Goal: Task Accomplishment & Management: Manage account settings

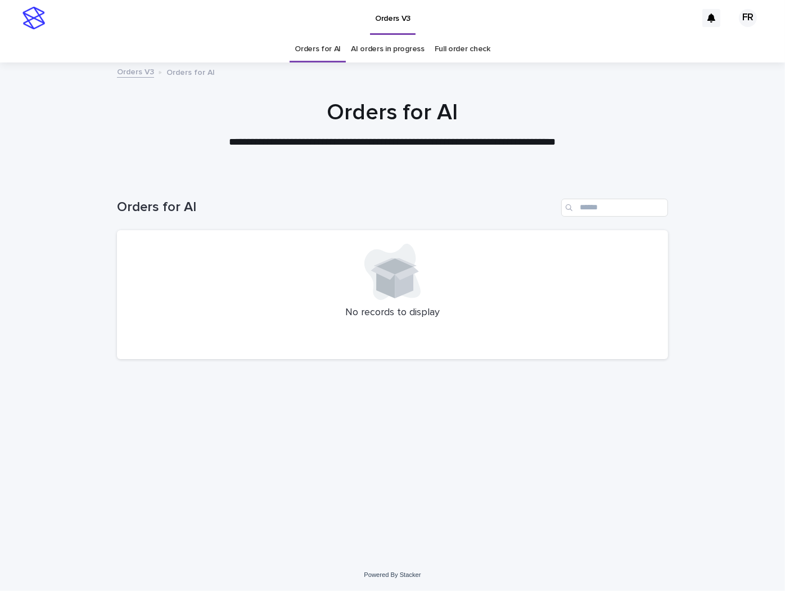
click at [145, 101] on h1 "Orders for AI" at bounding box center [392, 112] width 551 height 27
click at [112, 408] on div "Loading... Saving… Loading... Saving… Orders for AI No records to display" at bounding box center [392, 353] width 563 height 354
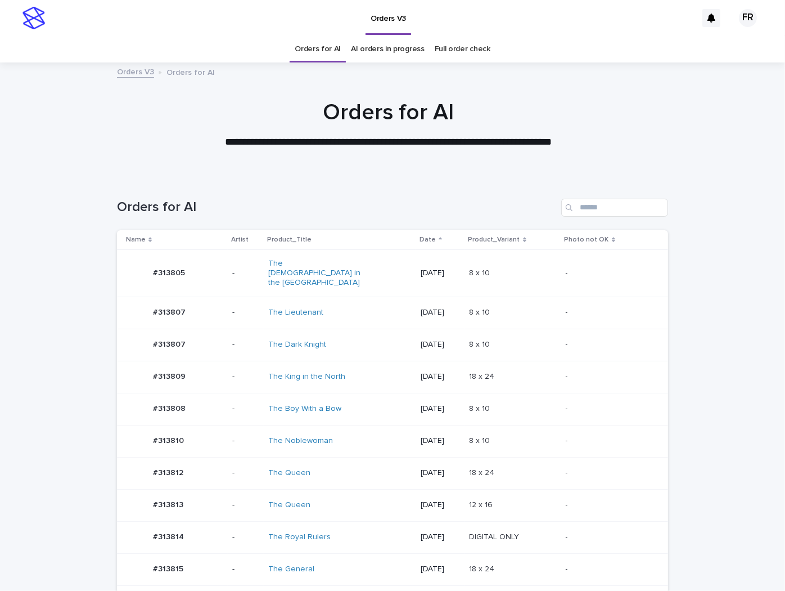
click at [633, 498] on div "-" at bounding box center [608, 504] width 84 height 12
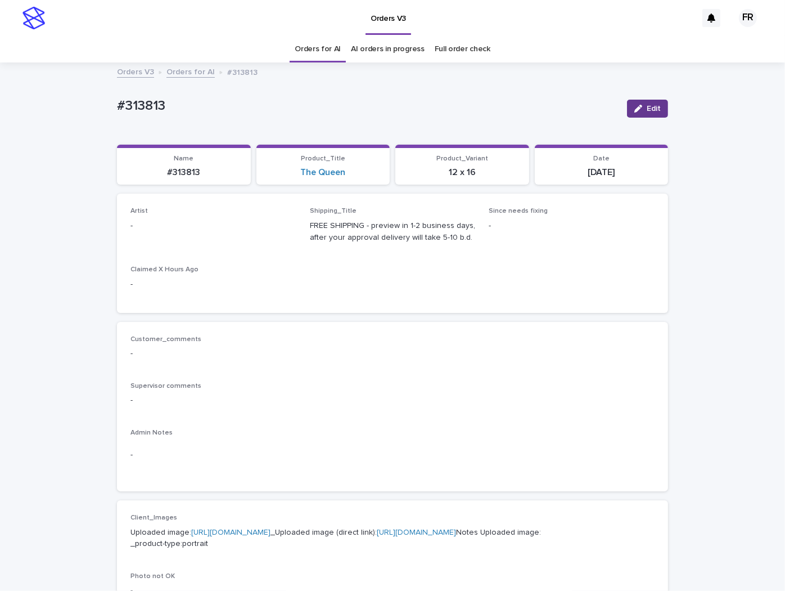
click at [628, 103] on button "Edit" at bounding box center [647, 109] width 41 height 18
click at [197, 236] on div "Select..." at bounding box center [195, 231] width 128 height 19
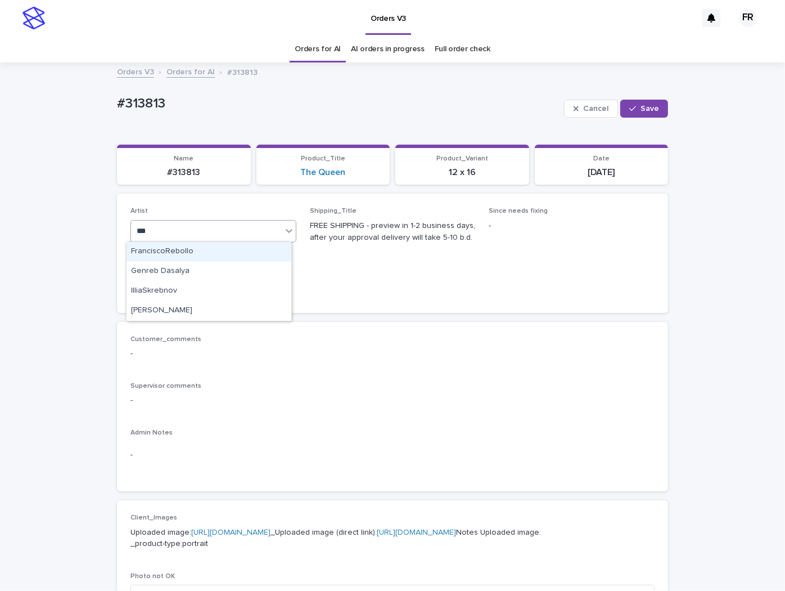
type input "***"
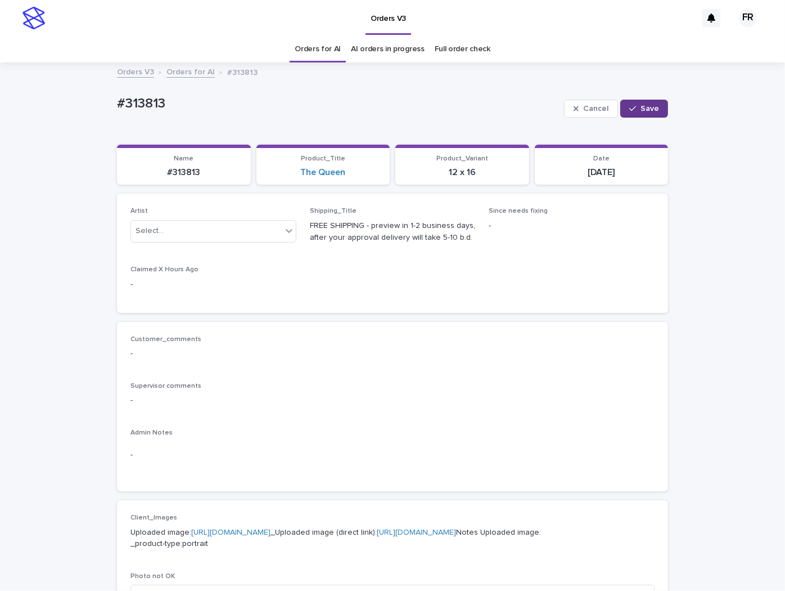
click at [643, 103] on button "Save" at bounding box center [644, 109] width 48 height 18
click at [183, 173] on p "#313813" at bounding box center [184, 172] width 120 height 11
click at [183, 172] on p "#313813" at bounding box center [184, 172] width 120 height 11
copy p "313813"
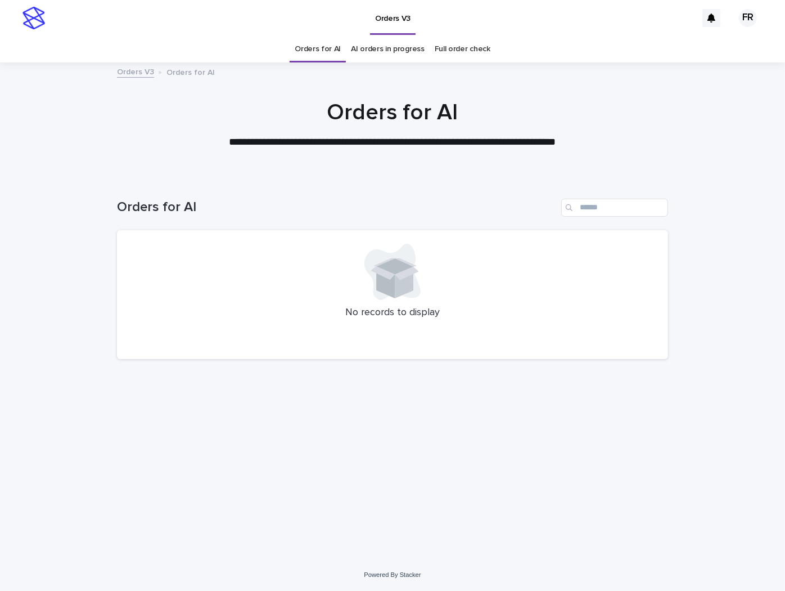
click at [340, 44] on link "Orders for AI" at bounding box center [318, 49] width 46 height 26
click at [336, 44] on link "Orders for AI" at bounding box center [318, 49] width 46 height 26
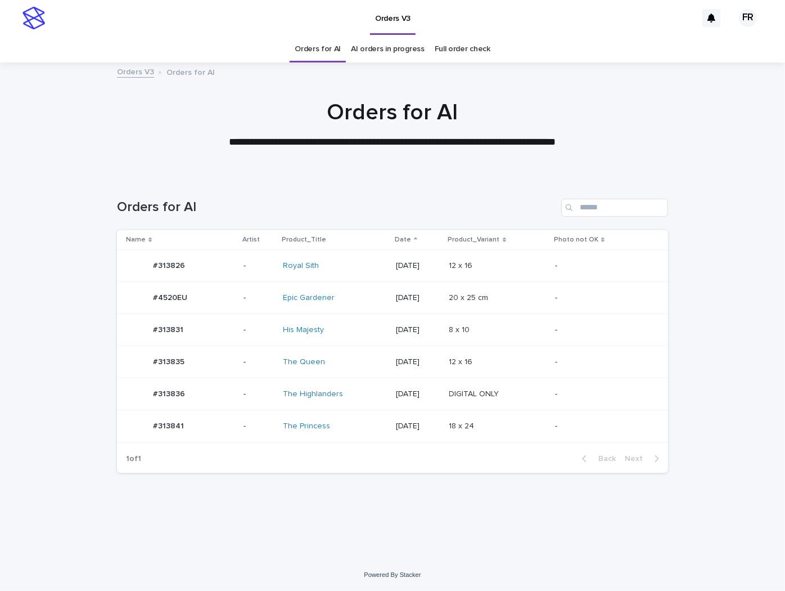
click at [336, 44] on link "Orders for AI" at bounding box center [318, 49] width 46 height 26
click at [543, 389] on p at bounding box center [496, 394] width 94 height 10
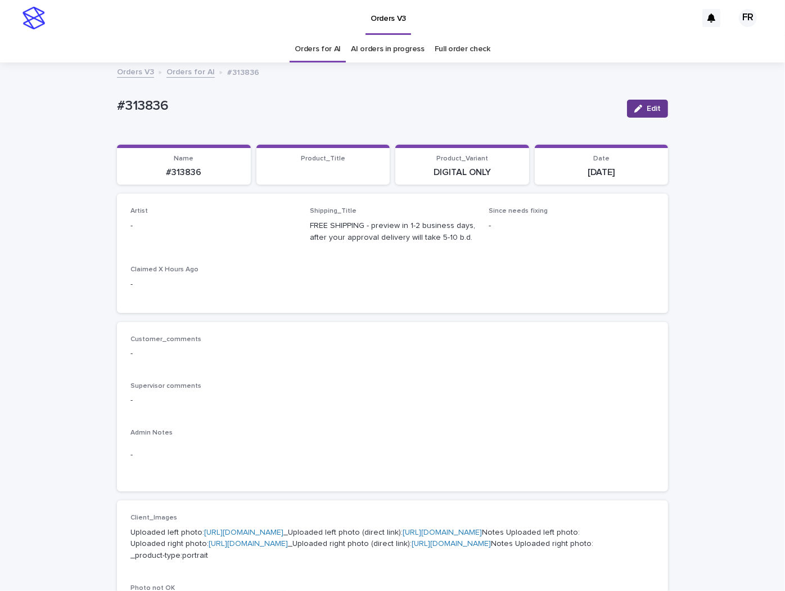
click at [638, 102] on button "Edit" at bounding box center [647, 109] width 41 height 18
drag, startPoint x: 197, startPoint y: 249, endPoint x: 200, endPoint y: 239, distance: 10.5
click at [197, 248] on div "Artist Select..." at bounding box center [214, 229] width 166 height 44
click at [203, 224] on div "Select..." at bounding box center [195, 231] width 128 height 19
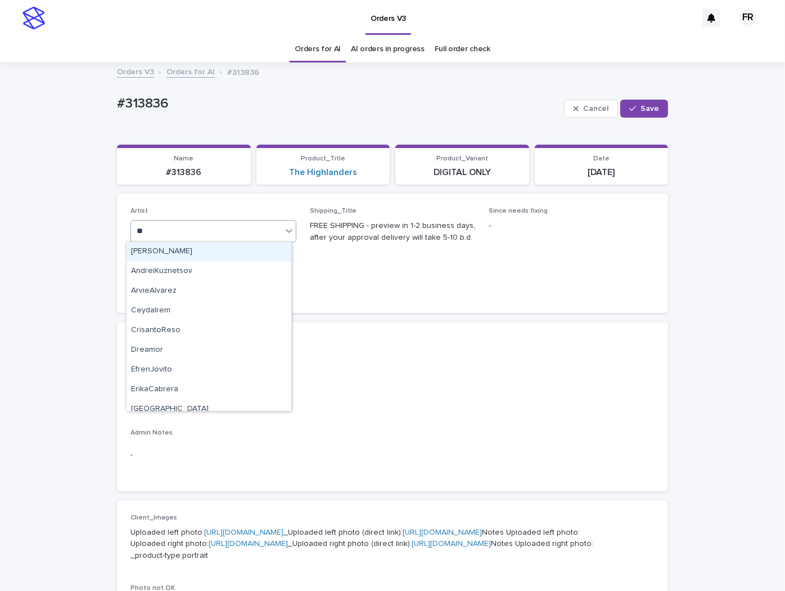
type input "***"
click at [193, 248] on div "FranciscoRebollo" at bounding box center [209, 252] width 165 height 20
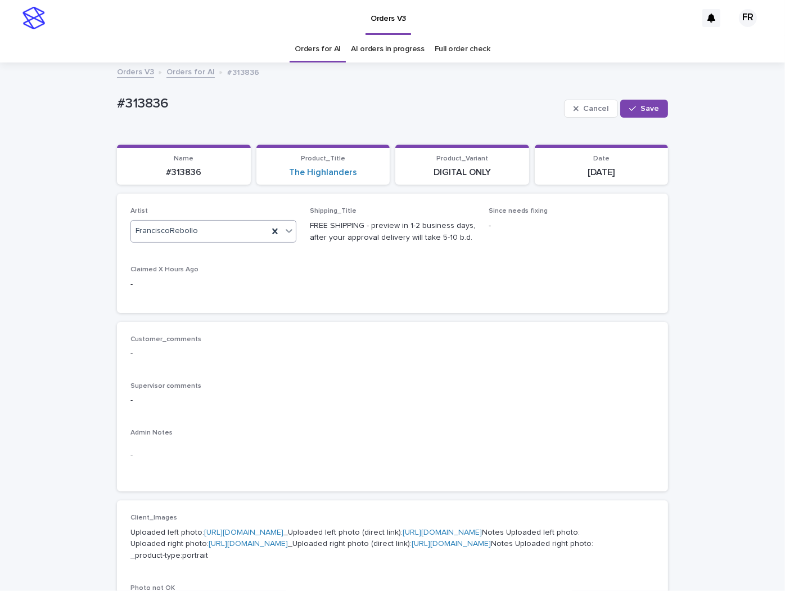
click at [658, 93] on div "Cancel Save" at bounding box center [616, 108] width 104 height 45
click at [651, 104] on button "Save" at bounding box center [644, 109] width 48 height 18
click at [178, 167] on p "#313836" at bounding box center [184, 172] width 120 height 11
copy p "313836"
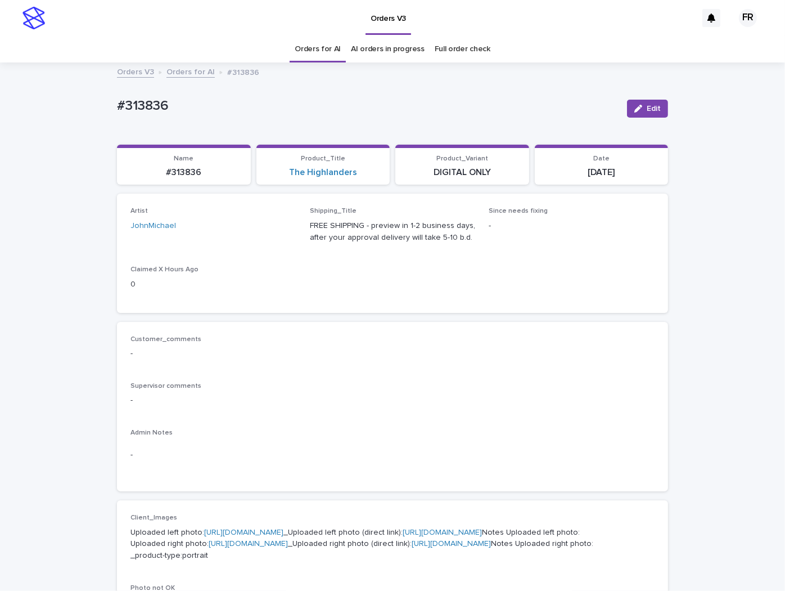
click at [55, 190] on div "Loading... Saving… Loading... Saving… #313836 Edit #313836 Edit Sorry, there wa…" at bounding box center [392, 582] width 785 height 1037
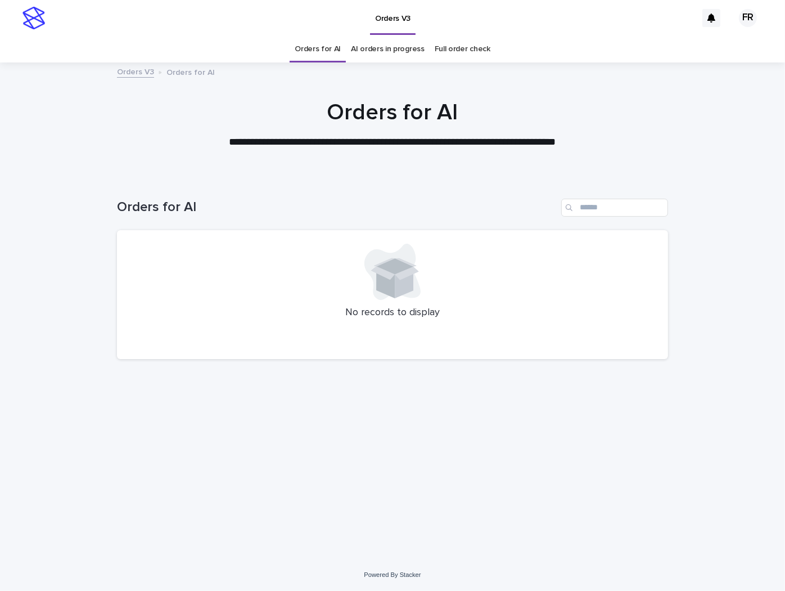
drag, startPoint x: 288, startPoint y: 52, endPoint x: 297, endPoint y: 50, distance: 9.4
click at [289, 52] on div "Orders for AI AI orders in progress Full order check" at bounding box center [392, 49] width 785 height 26
click at [291, 51] on div "Orders for AI" at bounding box center [318, 49] width 56 height 26
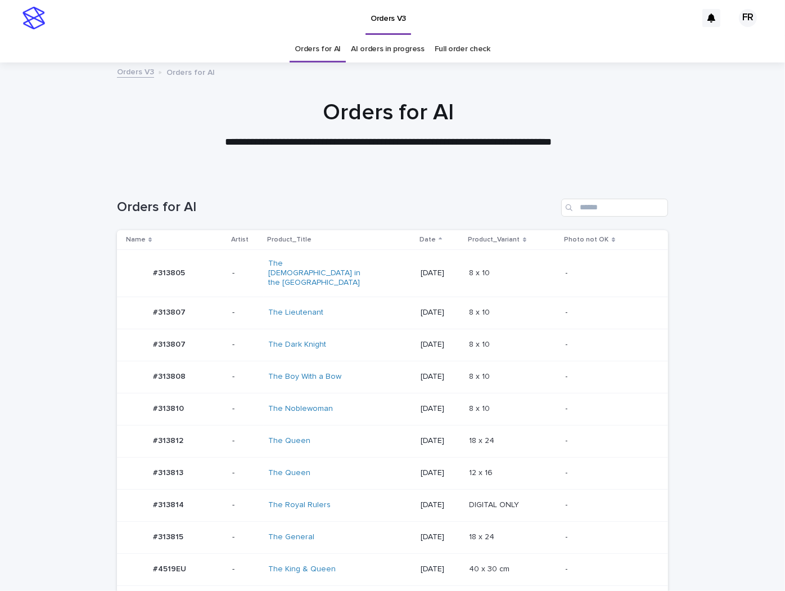
click at [298, 50] on link "Orders for AI" at bounding box center [318, 49] width 46 height 26
click at [516, 464] on div "12 x 16 12 x 16" at bounding box center [513, 473] width 87 height 19
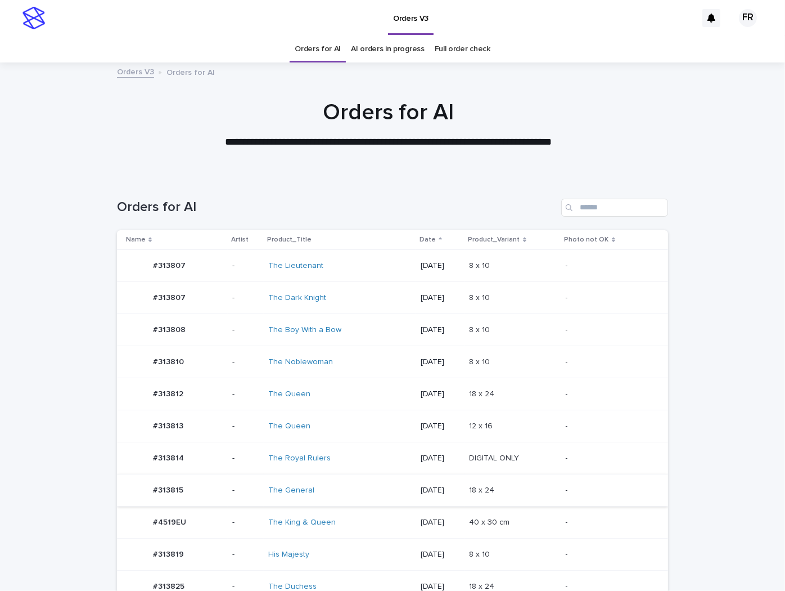
scroll to position [17, 0]
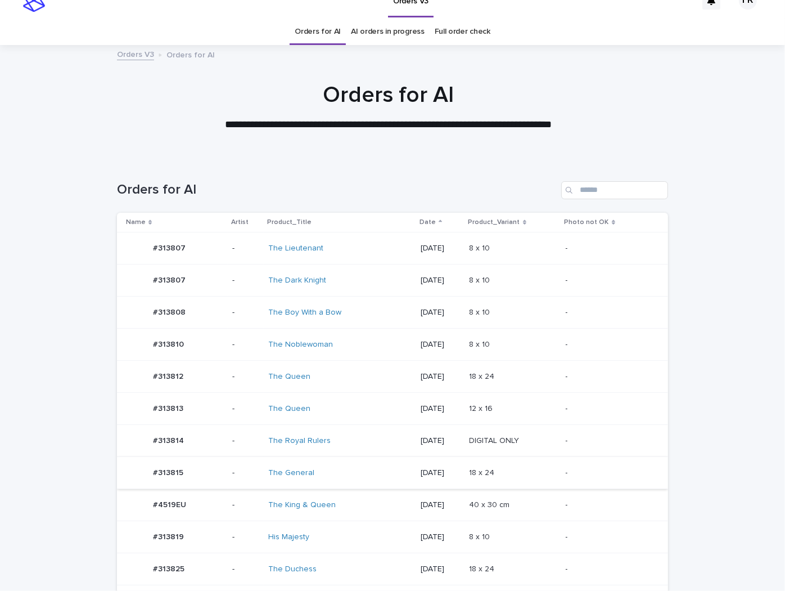
click at [518, 489] on td "40 x 30 cm 40 x 30 cm" at bounding box center [513, 505] width 96 height 32
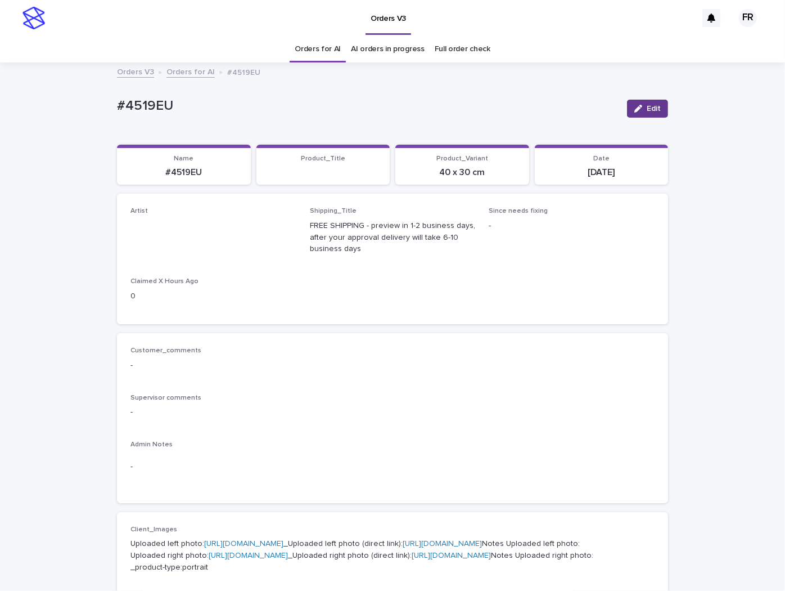
click at [654, 105] on span "Edit" at bounding box center [654, 109] width 14 height 8
click at [316, 44] on link "Orders for AI" at bounding box center [318, 49] width 46 height 26
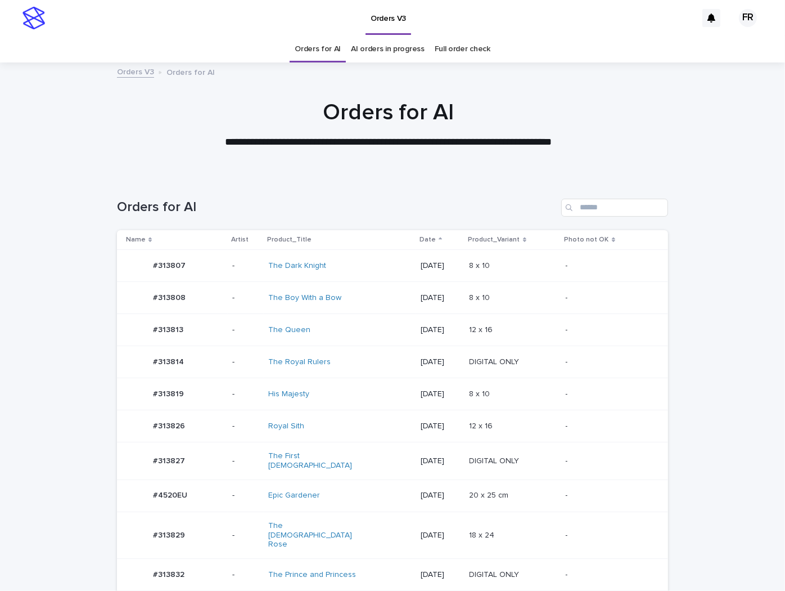
click at [480, 568] on p "DIGITAL ONLY" at bounding box center [496, 574] width 52 height 12
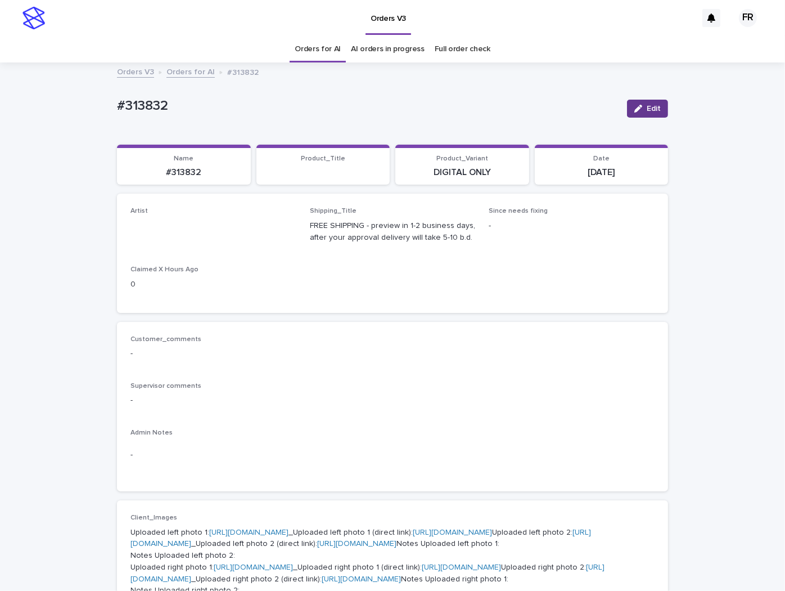
click at [638, 106] on icon "button" at bounding box center [639, 109] width 8 height 8
drag, startPoint x: 318, startPoint y: 89, endPoint x: 329, endPoint y: 59, distance: 32.4
click at [320, 86] on div "#313832 Cancel Save" at bounding box center [392, 108] width 551 height 45
click at [330, 57] on link "Orders for AI" at bounding box center [318, 49] width 46 height 26
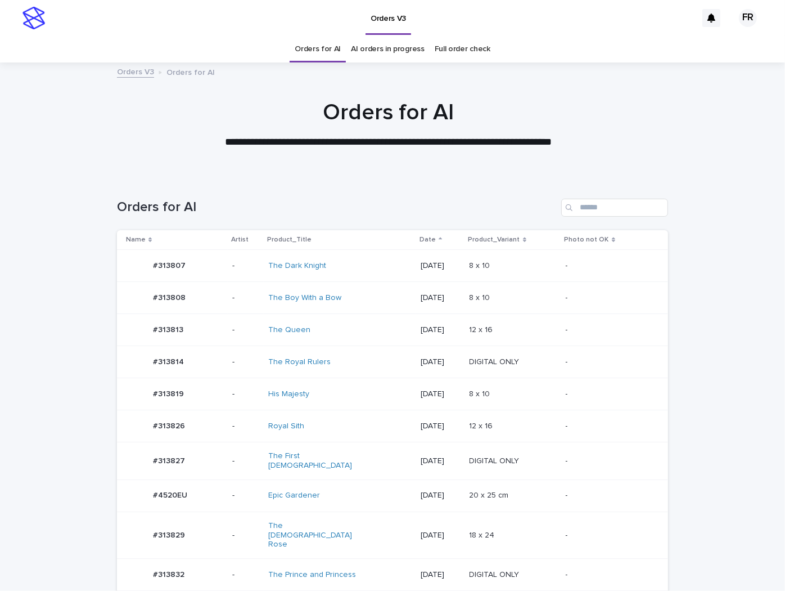
click at [331, 52] on link "Orders for AI" at bounding box center [318, 49] width 46 height 26
drag, startPoint x: 330, startPoint y: 57, endPoint x: 331, endPoint y: 52, distance: 5.7
click at [331, 52] on link "Orders for AI" at bounding box center [318, 49] width 46 height 26
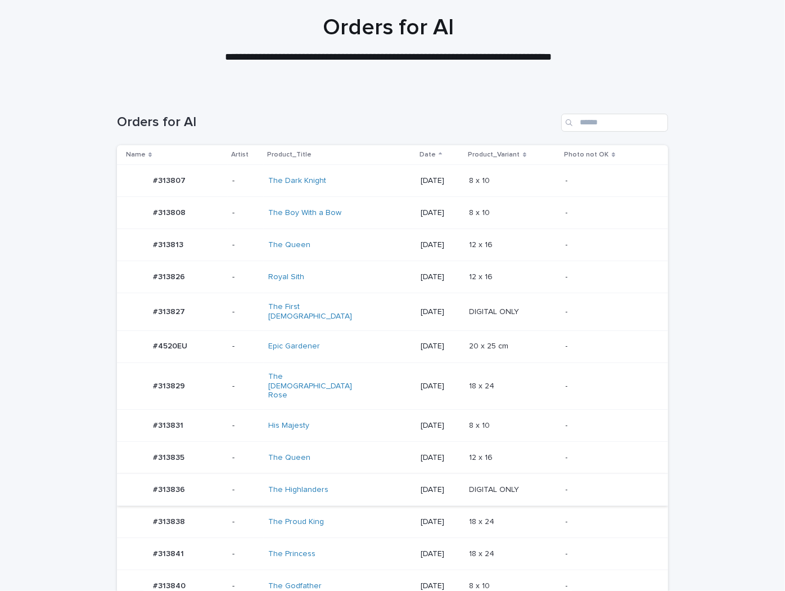
scroll to position [113, 0]
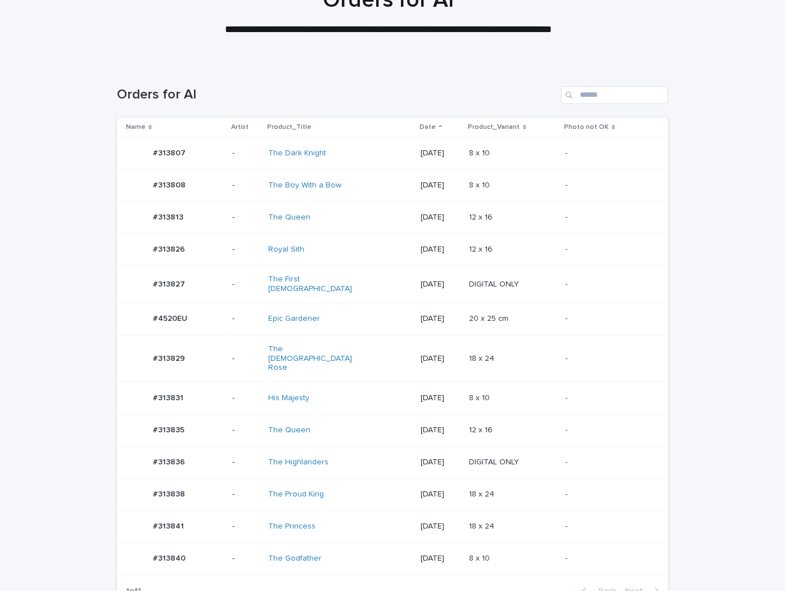
click at [548, 489] on p at bounding box center [513, 494] width 87 height 10
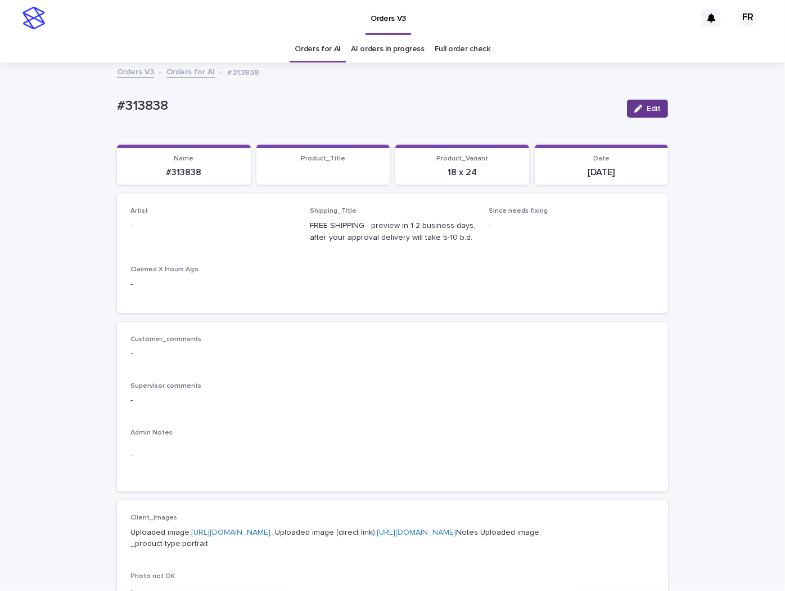
click at [641, 106] on div "button" at bounding box center [641, 109] width 12 height 8
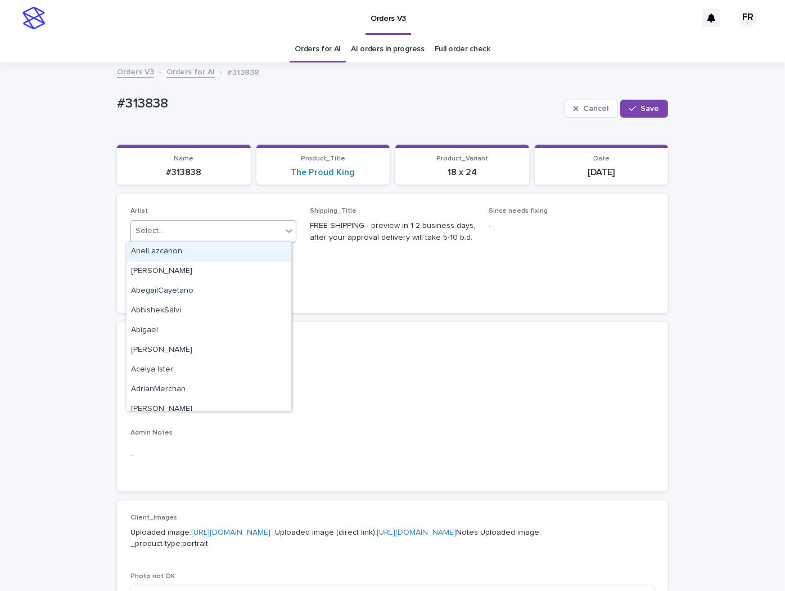
click at [144, 224] on div "Select..." at bounding box center [206, 231] width 151 height 19
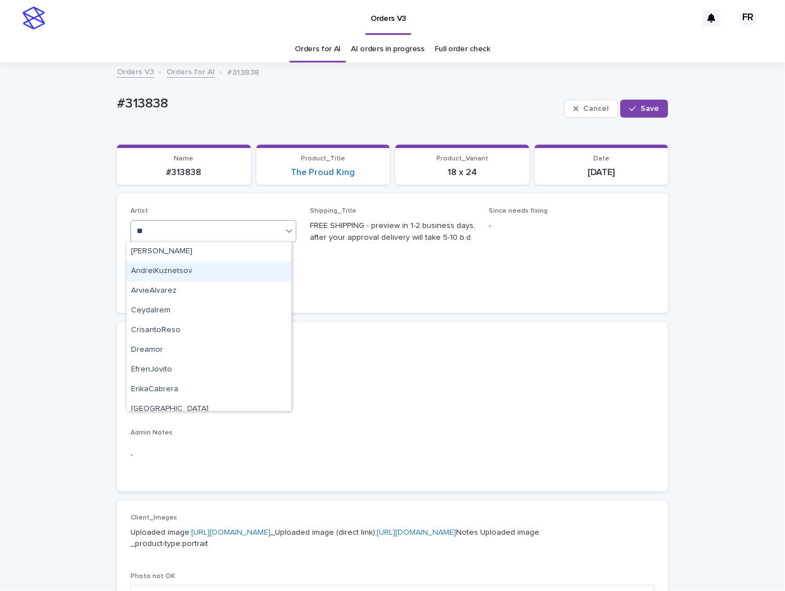
type input "***"
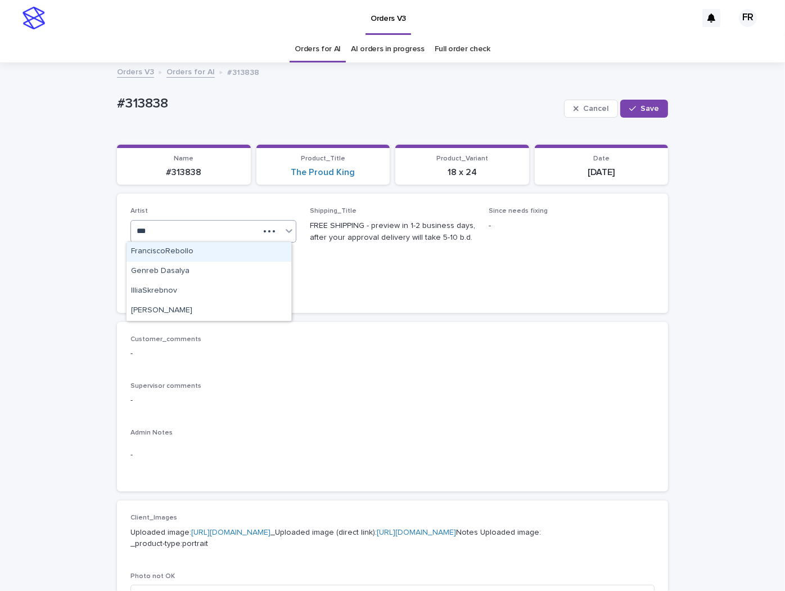
click at [179, 254] on div "FranciscoRebollo" at bounding box center [209, 252] width 165 height 20
click at [638, 98] on div "Cancel Save" at bounding box center [616, 108] width 104 height 45
click at [610, 112] on button "Cancel" at bounding box center [591, 109] width 54 height 18
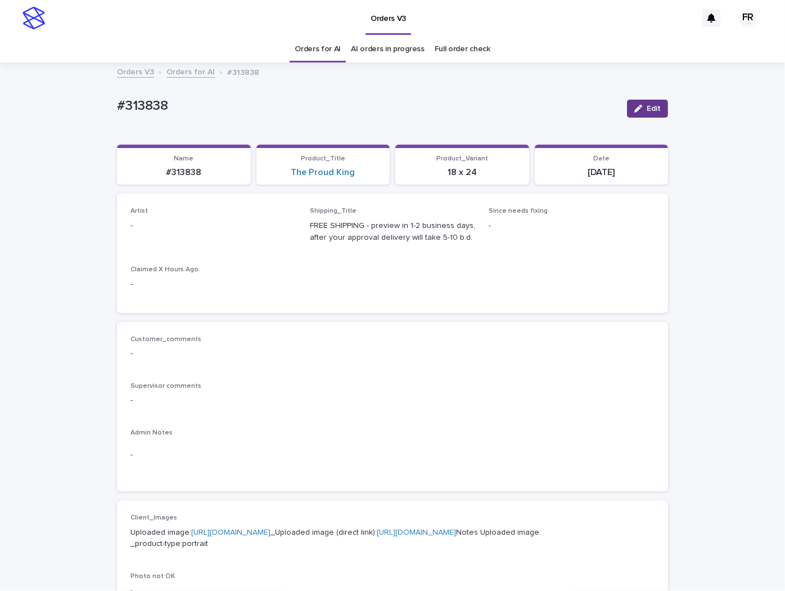
click at [647, 109] on span "Edit" at bounding box center [654, 109] width 14 height 8
click at [170, 227] on div "Select..." at bounding box center [206, 231] width 151 height 19
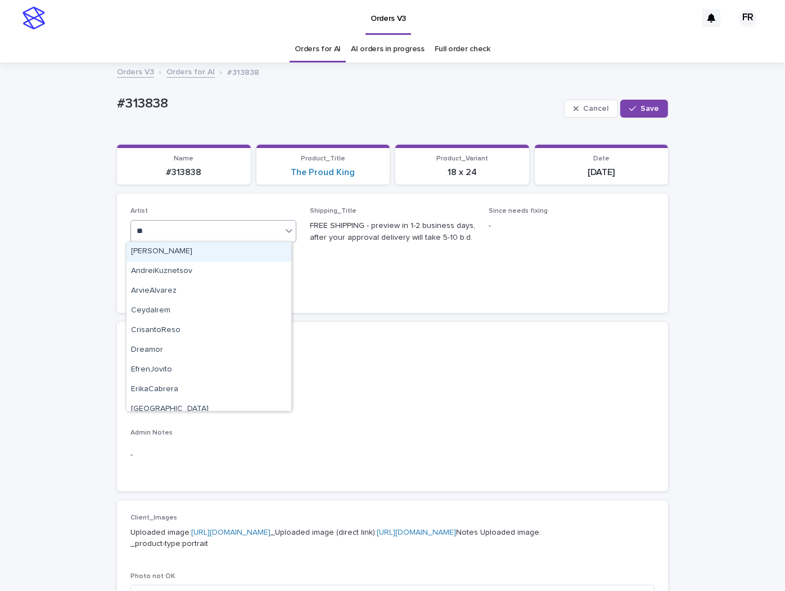
type input "***"
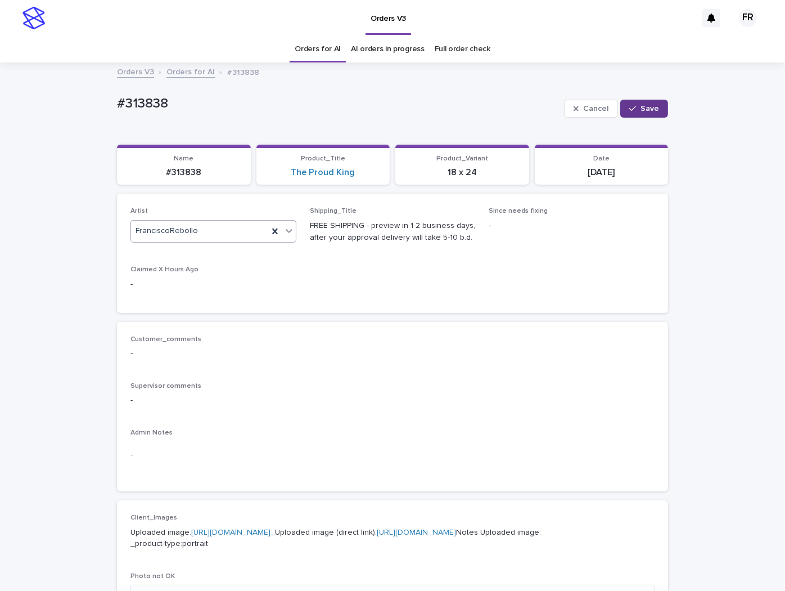
click at [651, 104] on button "Save" at bounding box center [644, 109] width 48 height 18
click at [187, 167] on p "#313838" at bounding box center [184, 172] width 120 height 11
copy p "313838"
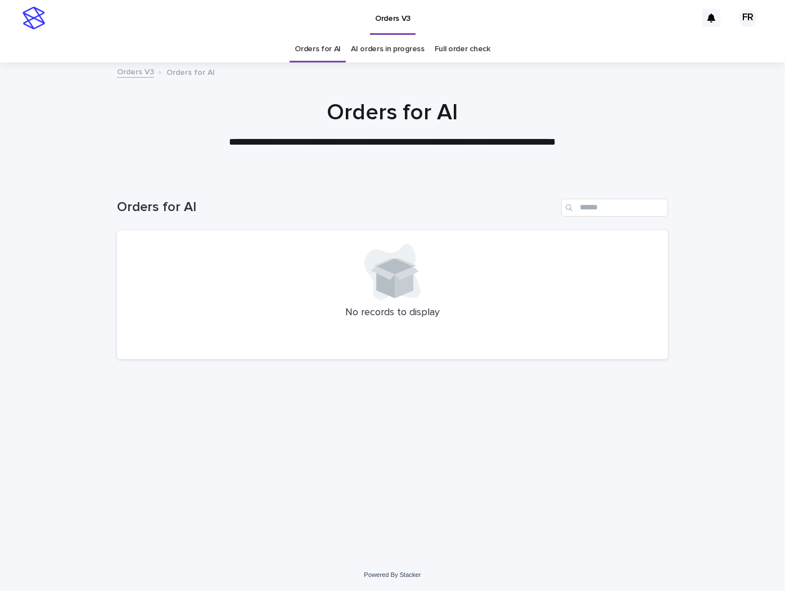
click at [320, 52] on link "Orders for AI" at bounding box center [318, 49] width 46 height 26
